Goal: Information Seeking & Learning: Compare options

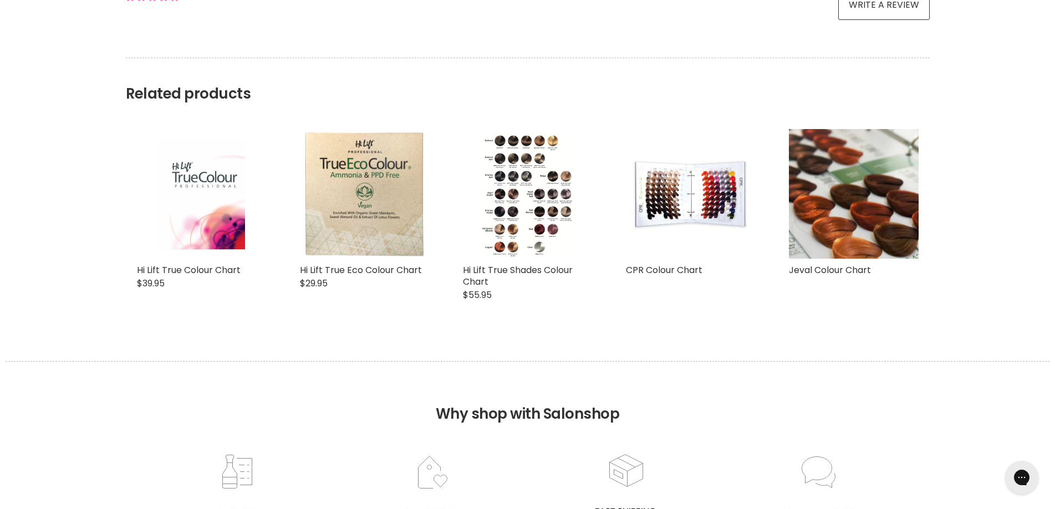
scroll to position [776, 0]
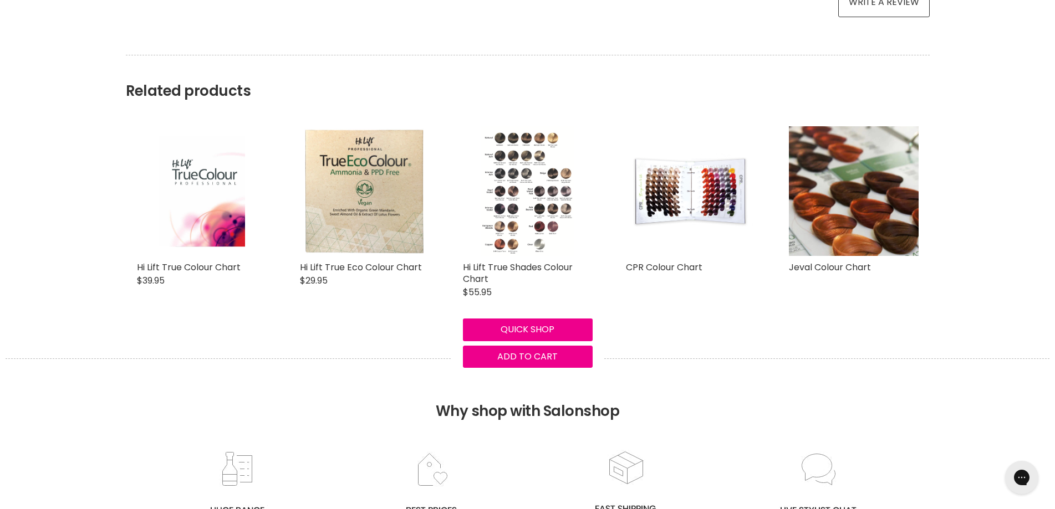
click at [532, 187] on img "Main content" at bounding box center [527, 191] width 93 height 130
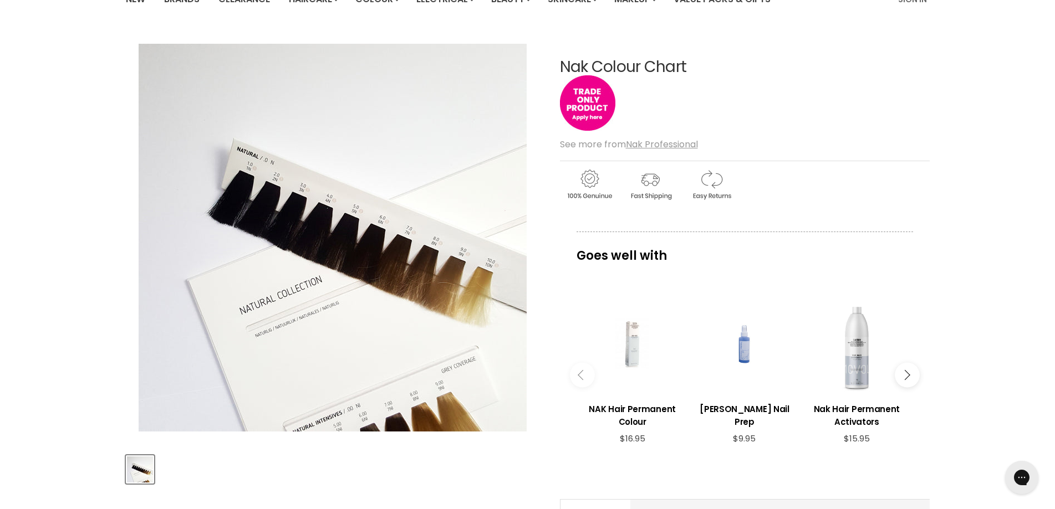
scroll to position [123, 0]
